Goal: Complete application form

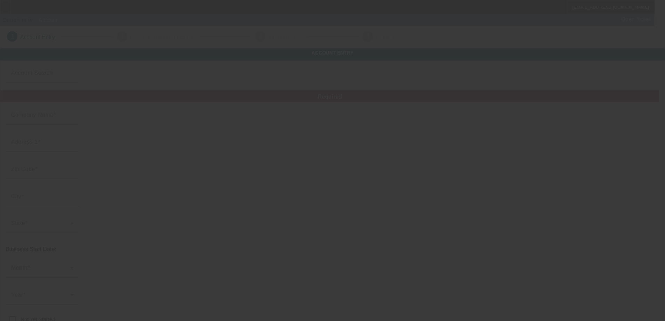
type input "[PERSON_NAME]"
type input "1078 [PERSON_NAME] Ave"
type input "11706"
type input "Bay Shore"
type input "[PHONE_NUMBER]"
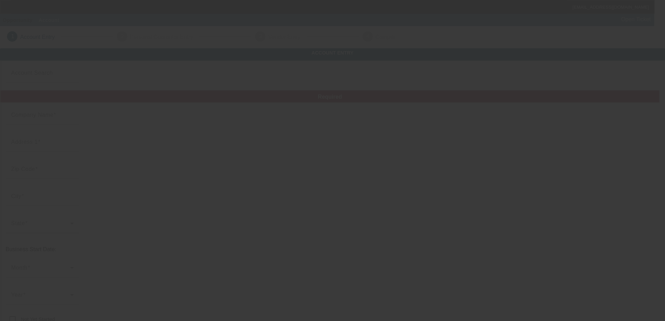
type input "Low's Roadside Assistance"
type input "[EMAIL_ADDRESS][DOMAIN_NAME]"
type input "[GEOGRAPHIC_DATA]"
type input "853459706"
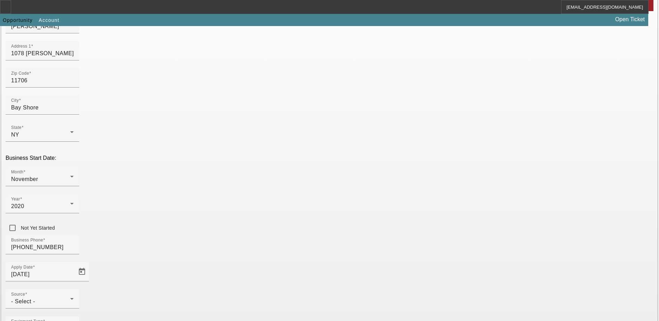
scroll to position [104, 0]
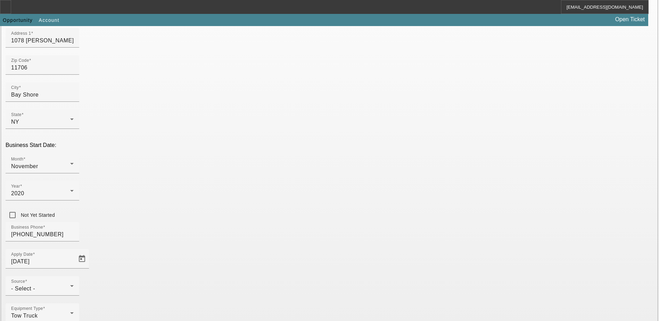
click at [79, 296] on div at bounding box center [43, 300] width 74 height 8
click at [74, 276] on div "Source - Select -" at bounding box center [42, 285] width 63 height 19
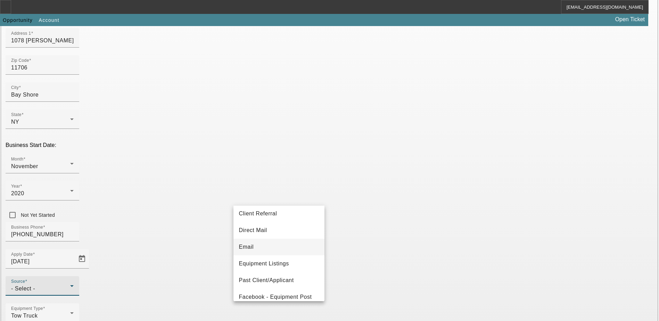
scroll to position [35, 0]
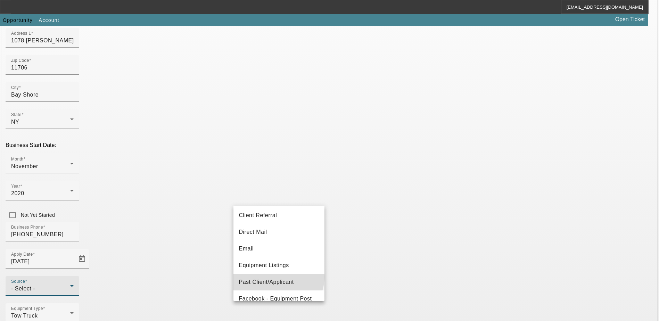
click at [278, 277] on mat-option "Past Client/Applicant" at bounding box center [279, 282] width 91 height 17
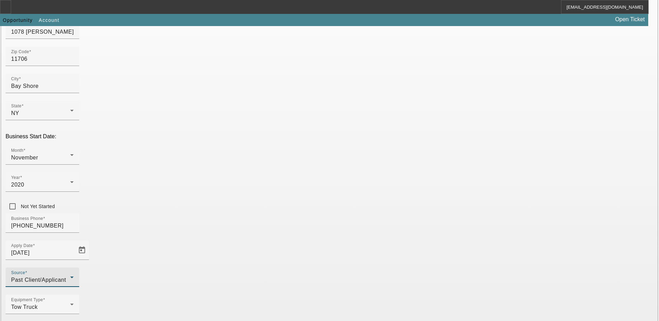
scroll to position [117, 0]
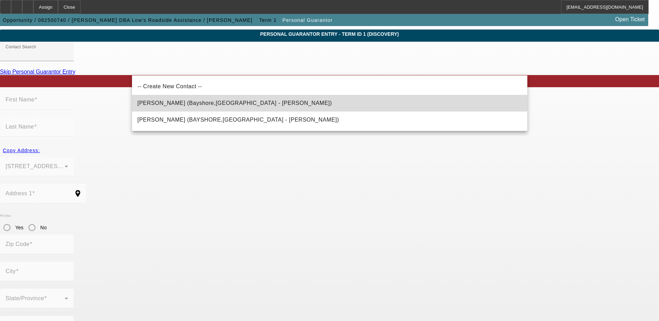
click at [163, 105] on span "[PERSON_NAME] (Bayshore,[GEOGRAPHIC_DATA] - [PERSON_NAME])" at bounding box center [235, 103] width 195 height 6
type input "[PERSON_NAME] (Bayshore,[GEOGRAPHIC_DATA] - [PERSON_NAME])"
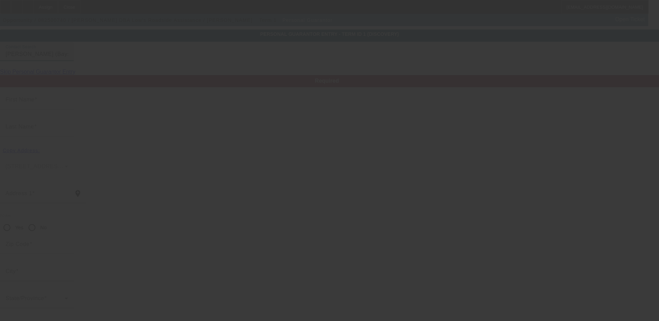
type input "[PERSON_NAME]"
type input "Cobo"
type input "1078 [PERSON_NAME] Ave"
radio input "true"
type input "11706"
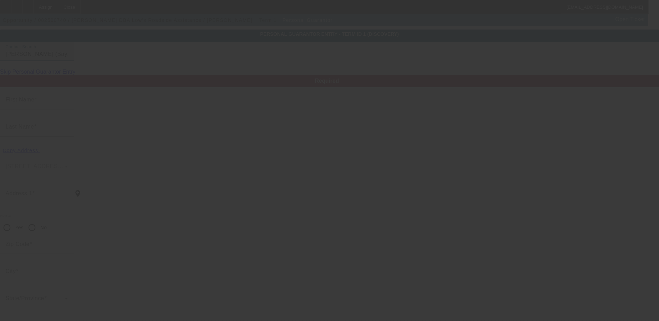
type input "Bayshore"
type input "[PHONE_NUMBER]"
type input "100"
type input "131-94-7359"
type input "[EMAIL_ADDRESS][DOMAIN_NAME]"
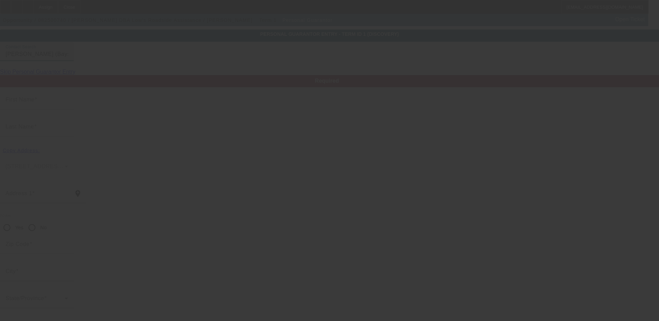
type input "A"
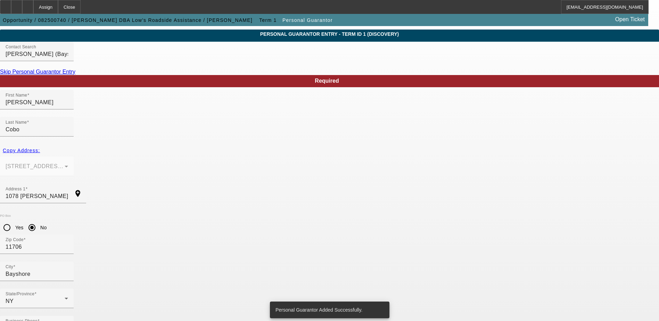
scroll to position [0, 0]
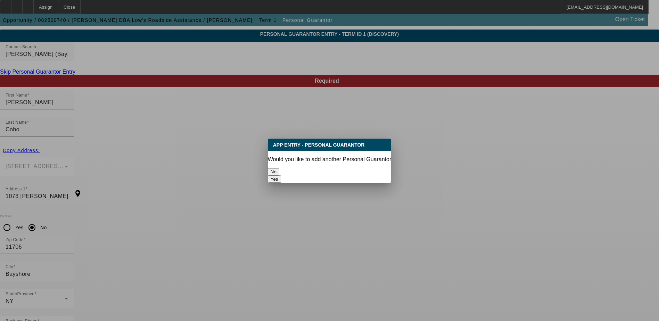
click at [279, 173] on button "No" at bounding box center [273, 171] width 11 height 7
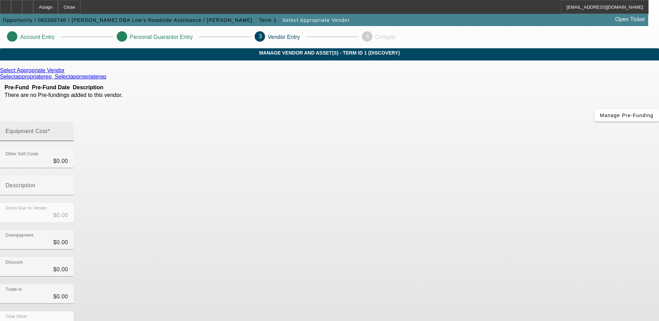
click at [48, 128] on mat-label "Equipment Cost" at bounding box center [27, 131] width 42 height 6
click at [68, 130] on input "Equipment Cost" at bounding box center [37, 134] width 63 height 8
type input "8"
type input "$8.00"
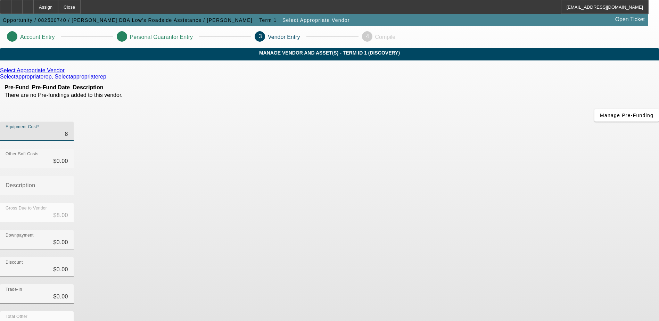
type input "83"
type input "$83.00"
type input "830"
type input "$830.00"
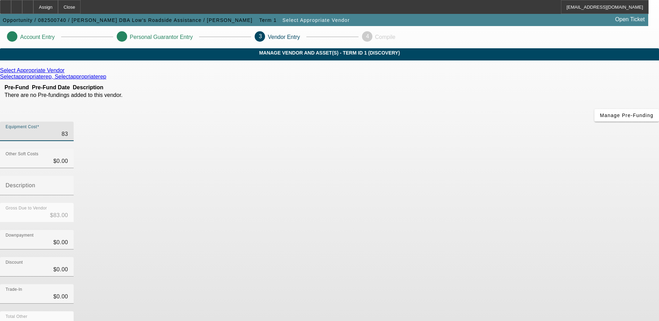
type input "$830.00"
type input "8300"
type input "$8,300.00"
type input "83000"
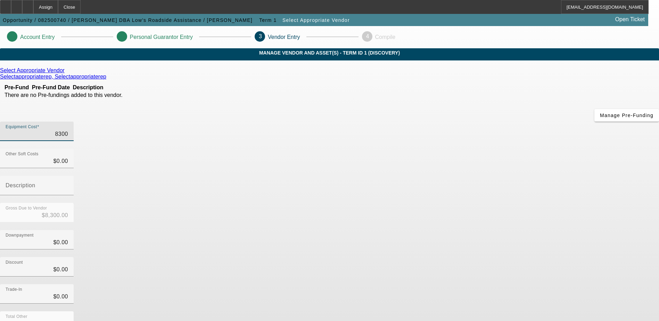
type input "$83,000.00"
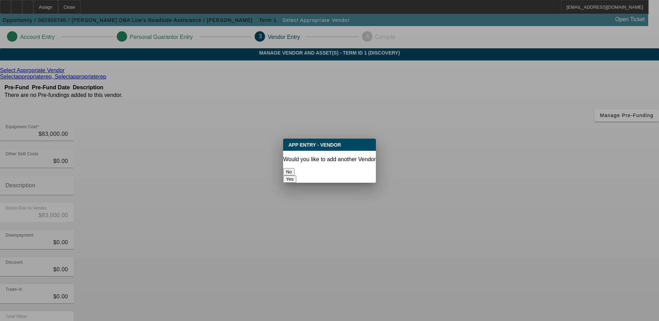
click at [295, 169] on button "No" at bounding box center [288, 171] width 11 height 7
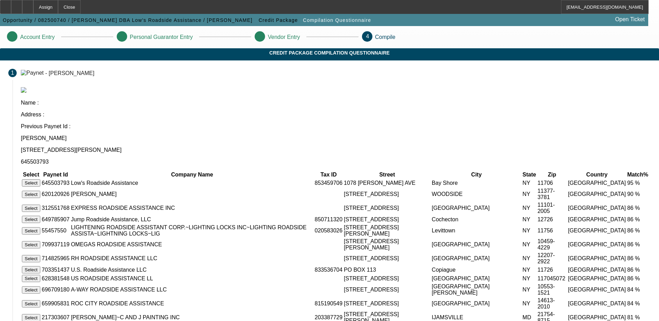
click at [40, 179] on button "Select" at bounding box center [31, 182] width 18 height 7
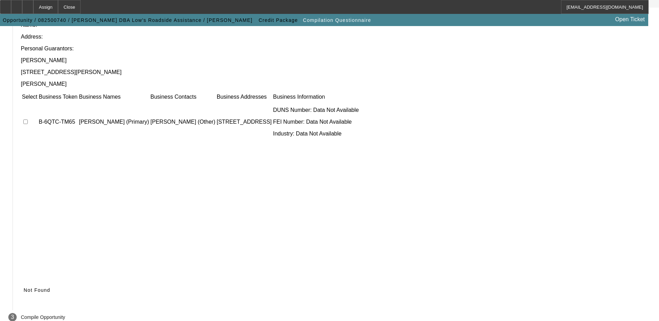
scroll to position [63, 0]
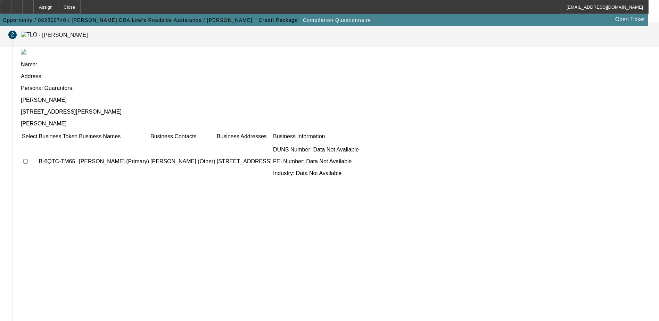
click at [28, 159] on input "checkbox" at bounding box center [25, 161] width 5 height 5
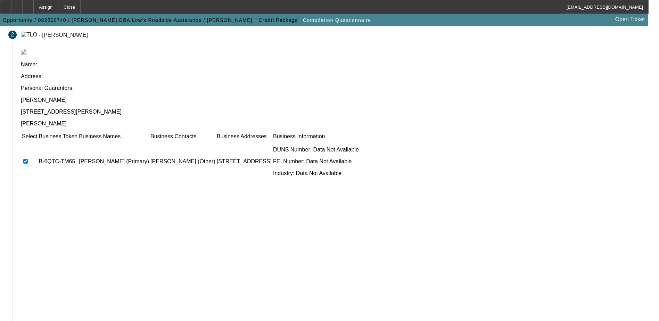
click at [28, 159] on input "checkbox" at bounding box center [25, 161] width 5 height 5
checkbox input "false"
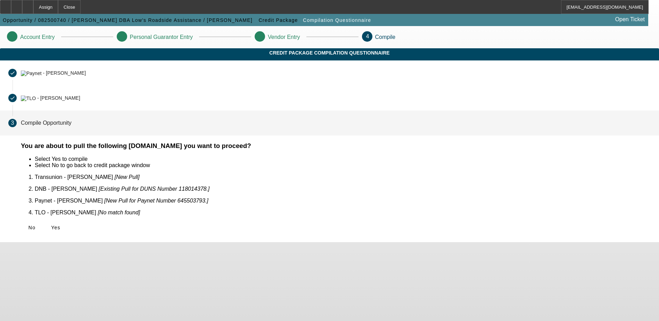
scroll to position [0, 0]
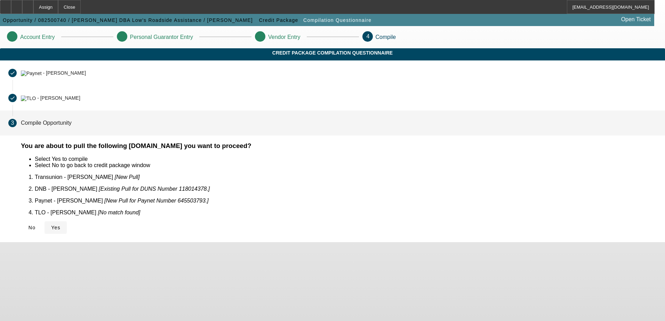
click at [60, 225] on span "Yes" at bounding box center [55, 228] width 9 height 6
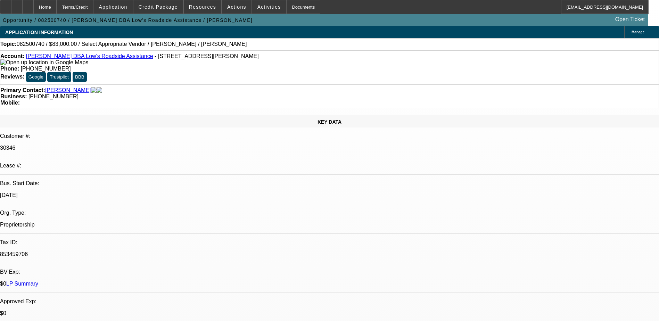
select select "0"
select select "2"
select select "0.1"
select select "4"
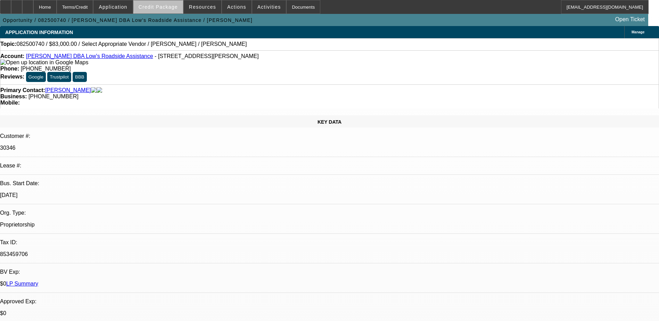
click at [172, 6] on span "Credit Package" at bounding box center [158, 7] width 39 height 6
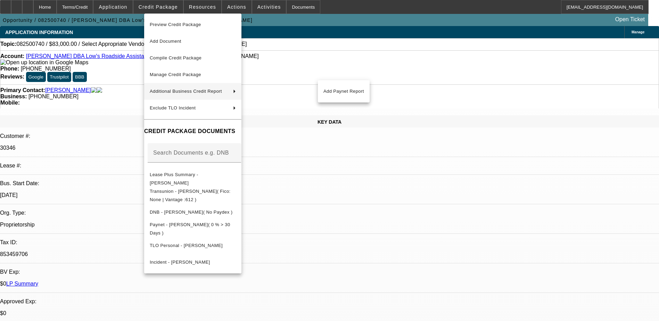
click at [461, 178] on div at bounding box center [329, 160] width 659 height 321
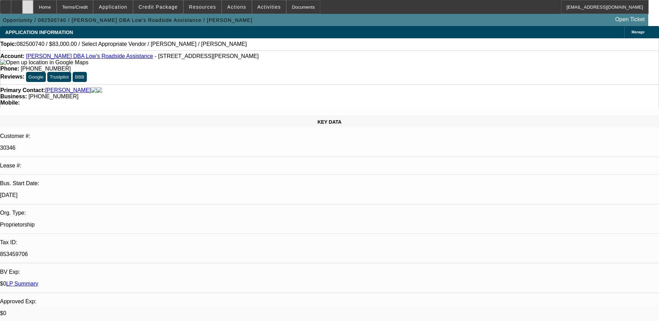
click at [28, 5] on icon at bounding box center [28, 5] width 0 height 0
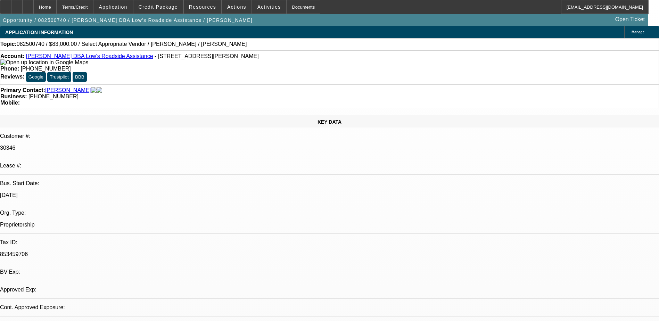
select select "0"
select select "2"
select select "0.1"
select select "4"
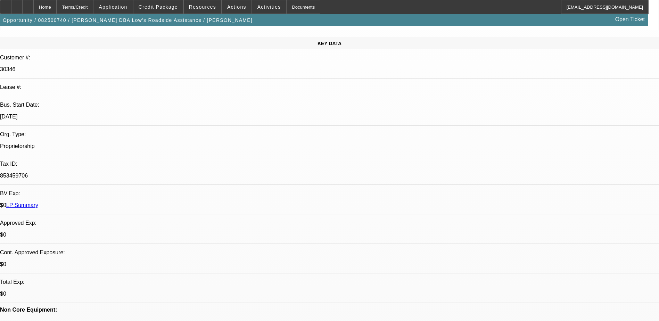
scroll to position [70, 0]
